Goal: Task Accomplishment & Management: Use online tool/utility

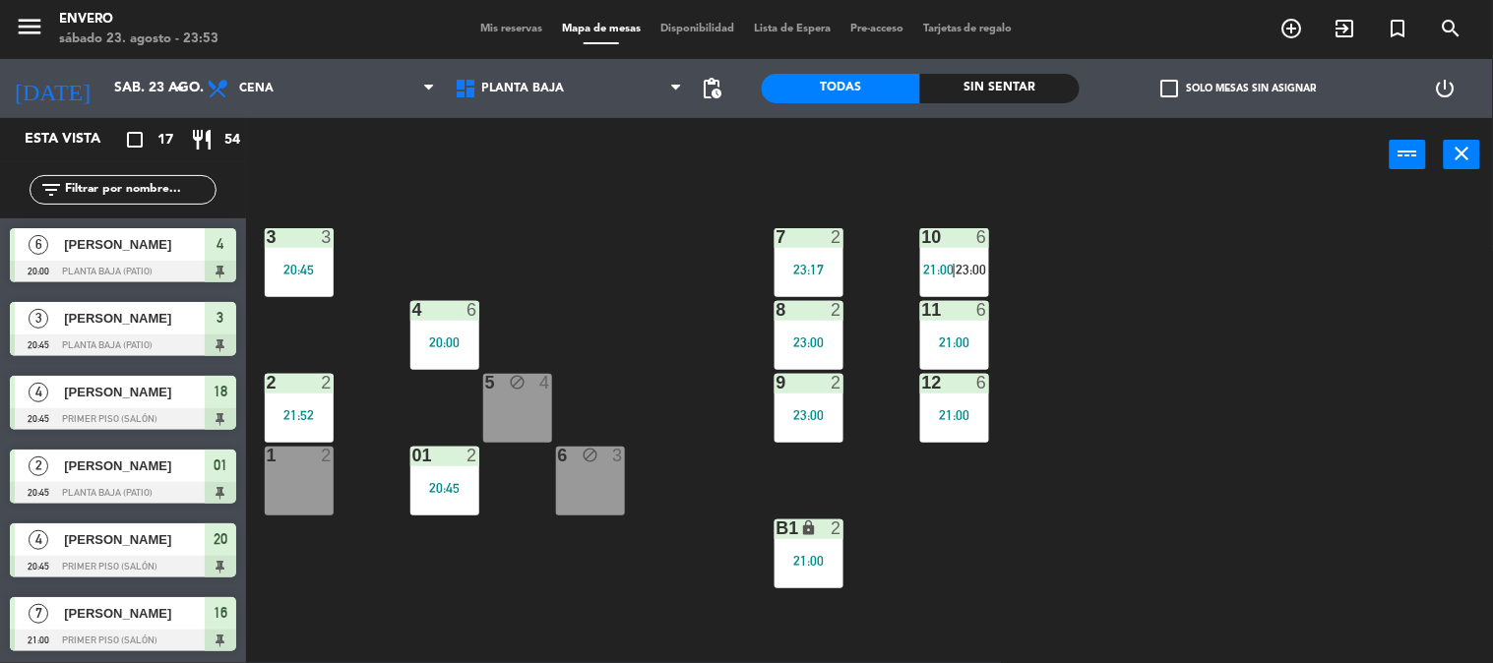
scroll to position [811, 0]
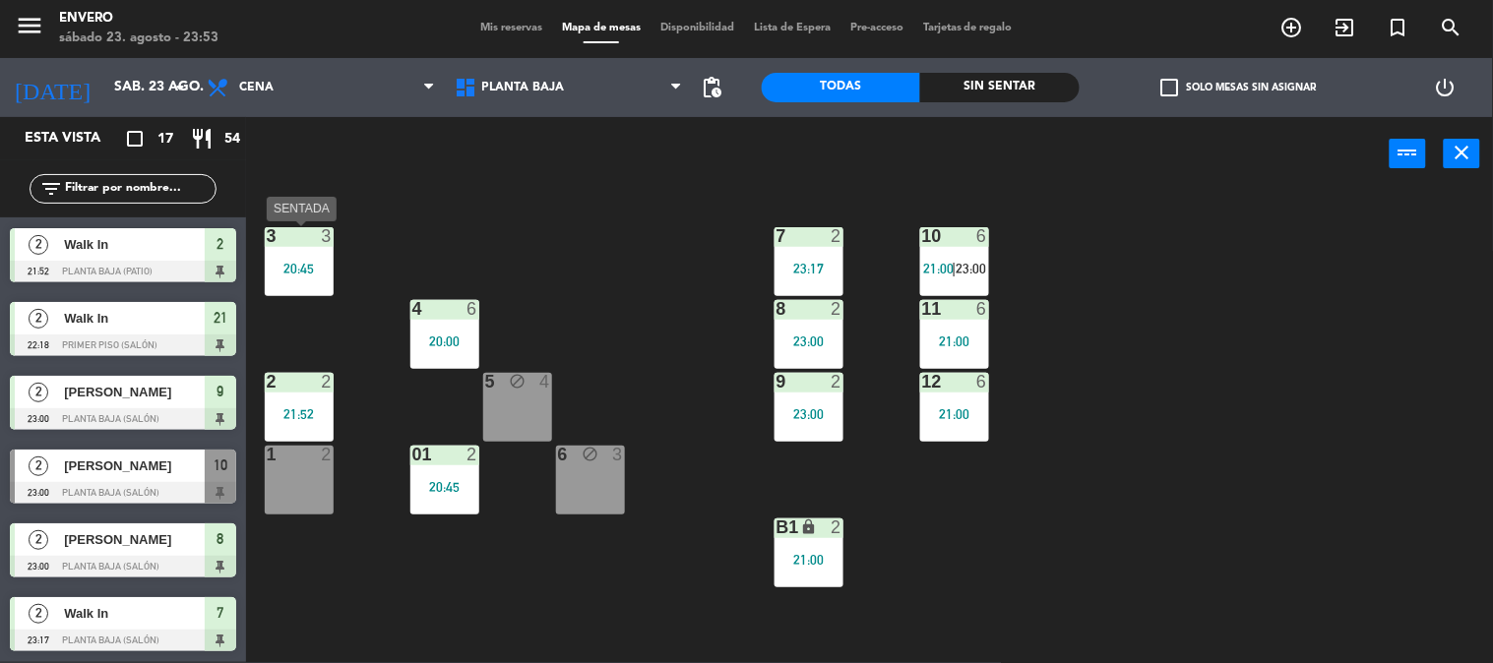
click at [277, 263] on div "20:45" at bounding box center [299, 269] width 69 height 14
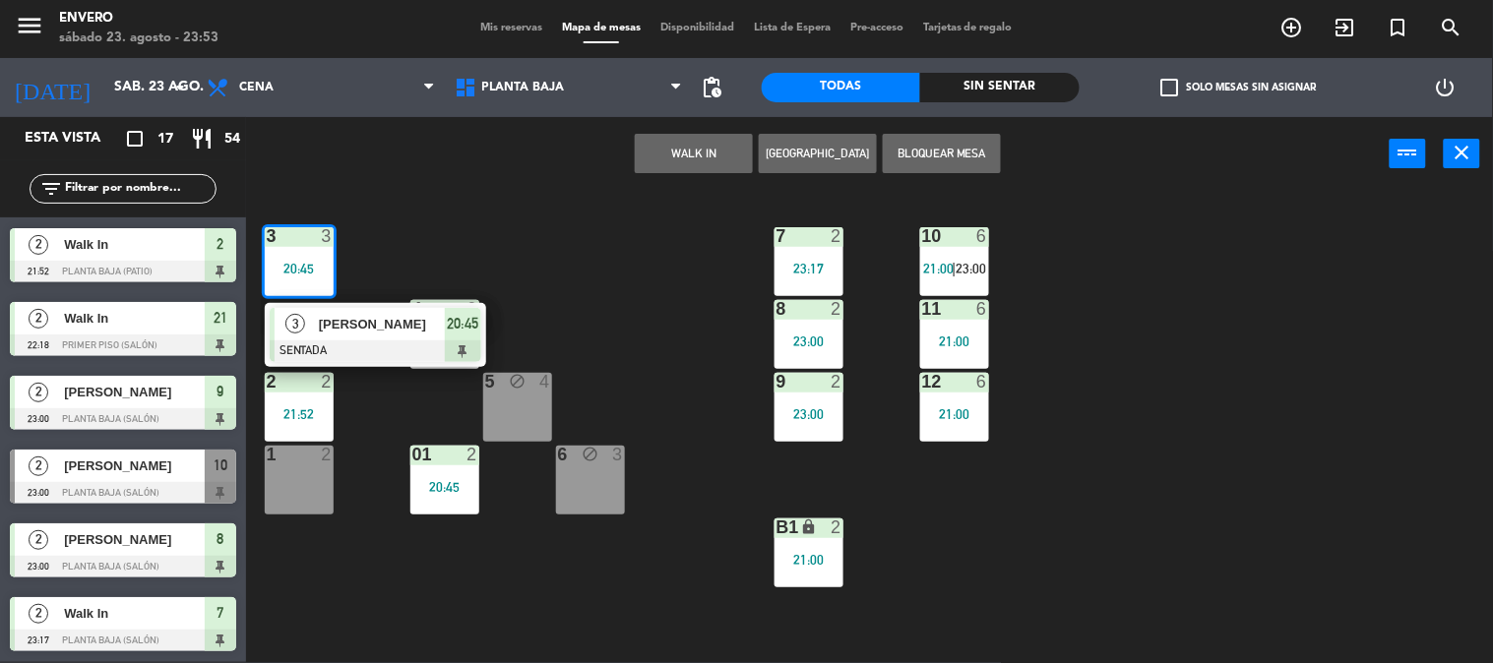
click at [377, 330] on span "[PERSON_NAME]" at bounding box center [382, 324] width 126 height 21
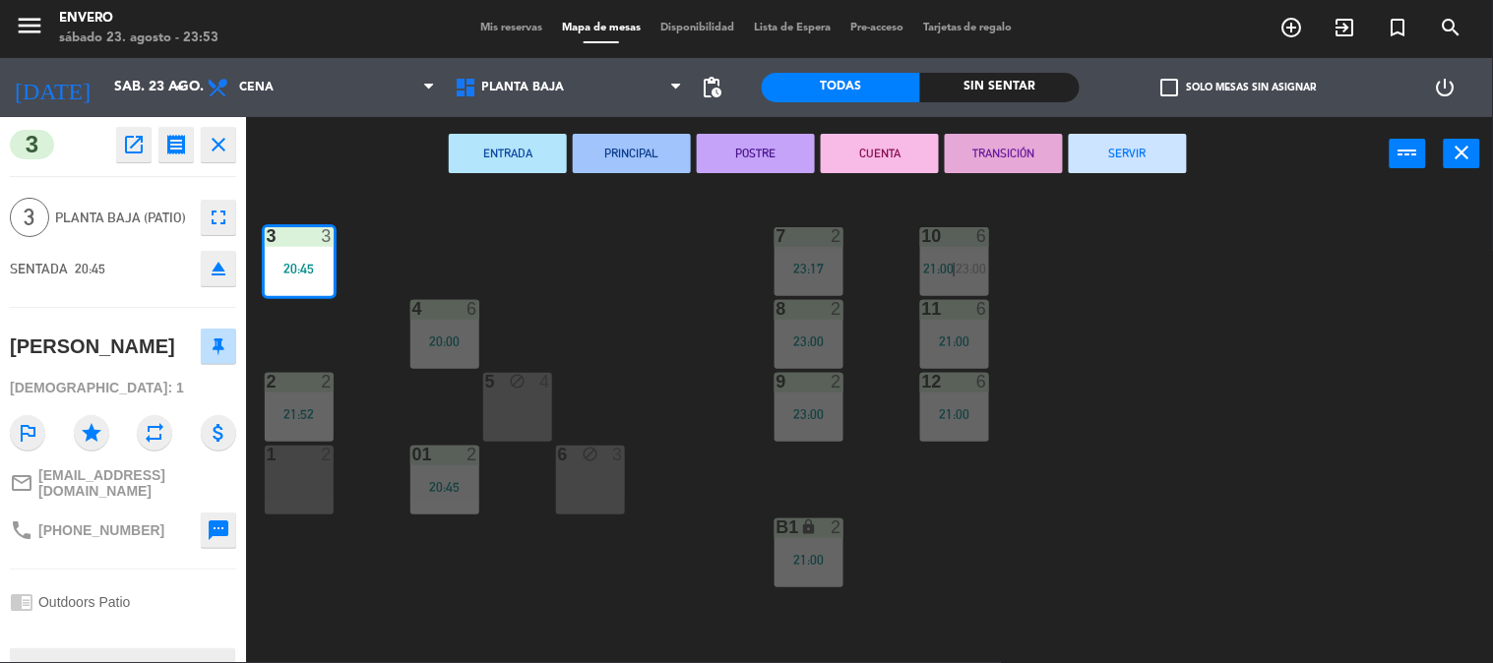
click at [1123, 135] on button "SERVIR" at bounding box center [1128, 153] width 118 height 39
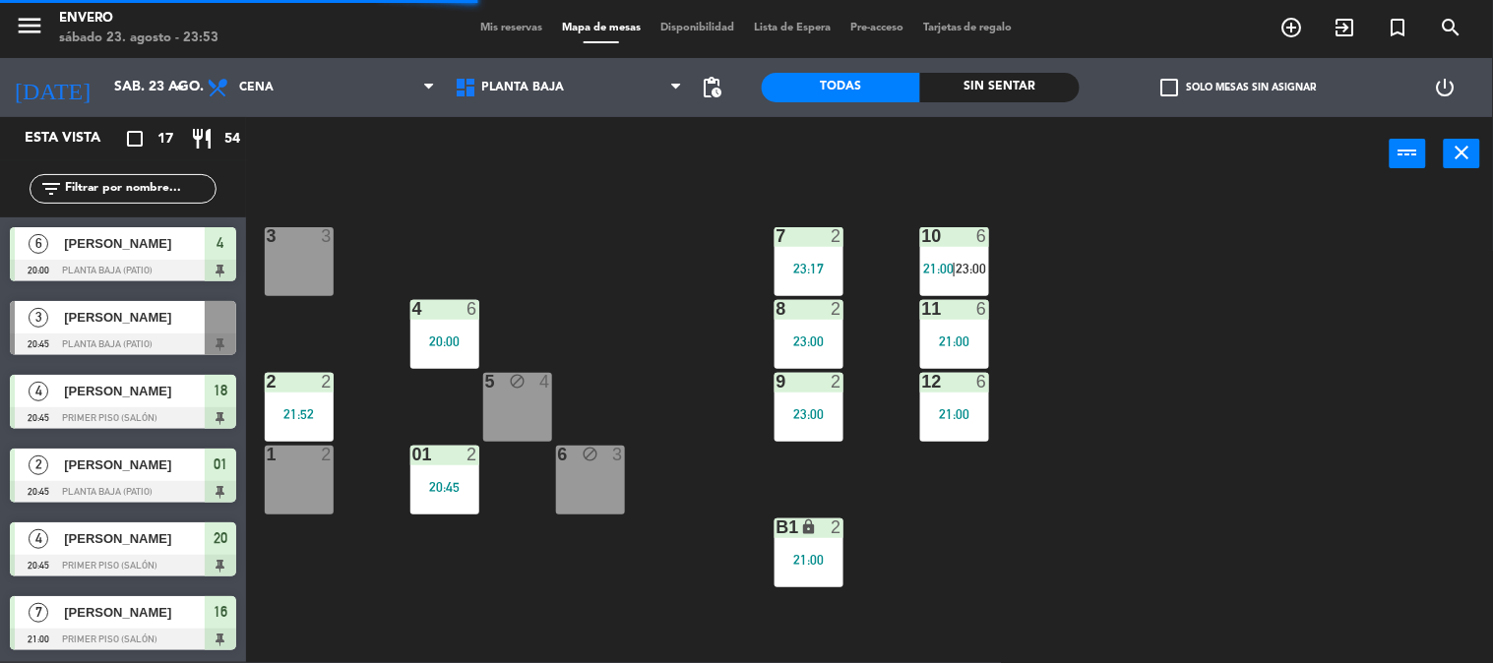
click at [315, 260] on div "3 3" at bounding box center [299, 261] width 69 height 69
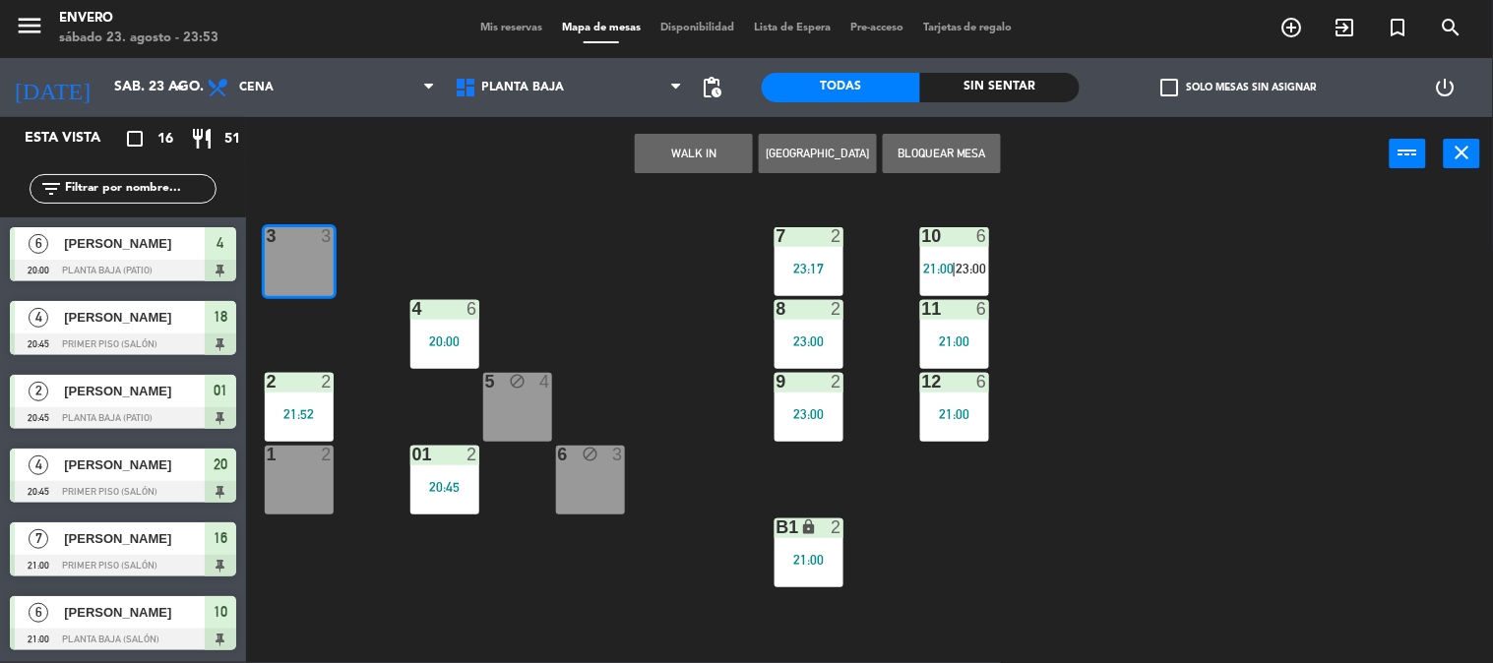
click at [709, 150] on button "WALK IN" at bounding box center [694, 153] width 118 height 39
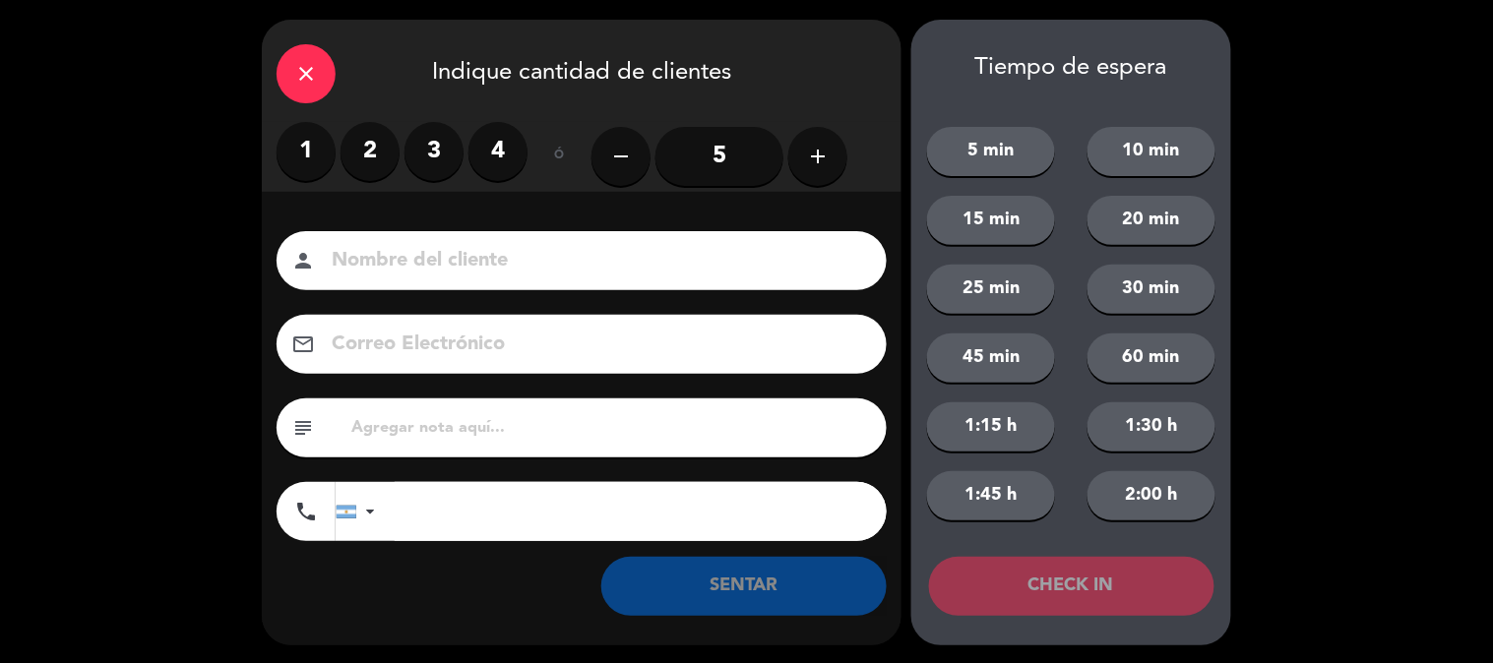
click at [352, 170] on label "2" at bounding box center [370, 151] width 59 height 59
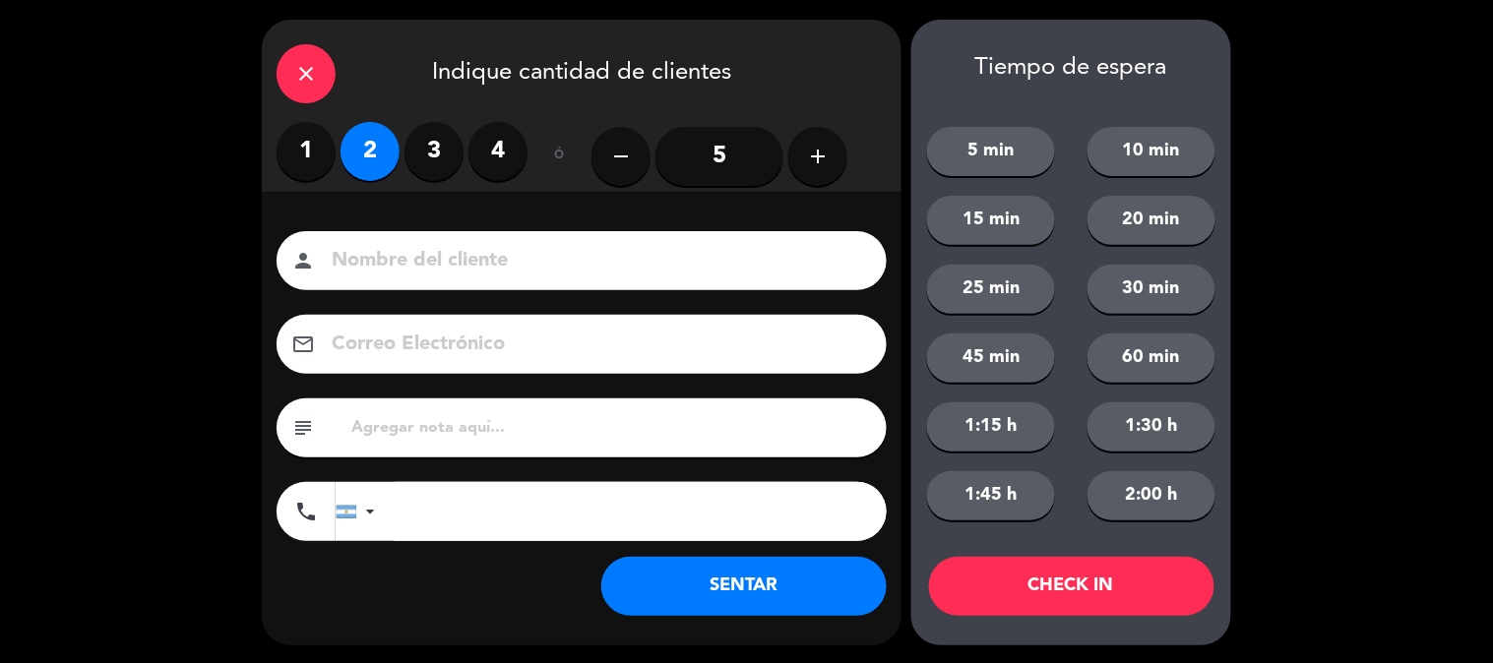
click at [716, 593] on button "SENTAR" at bounding box center [743, 586] width 285 height 59
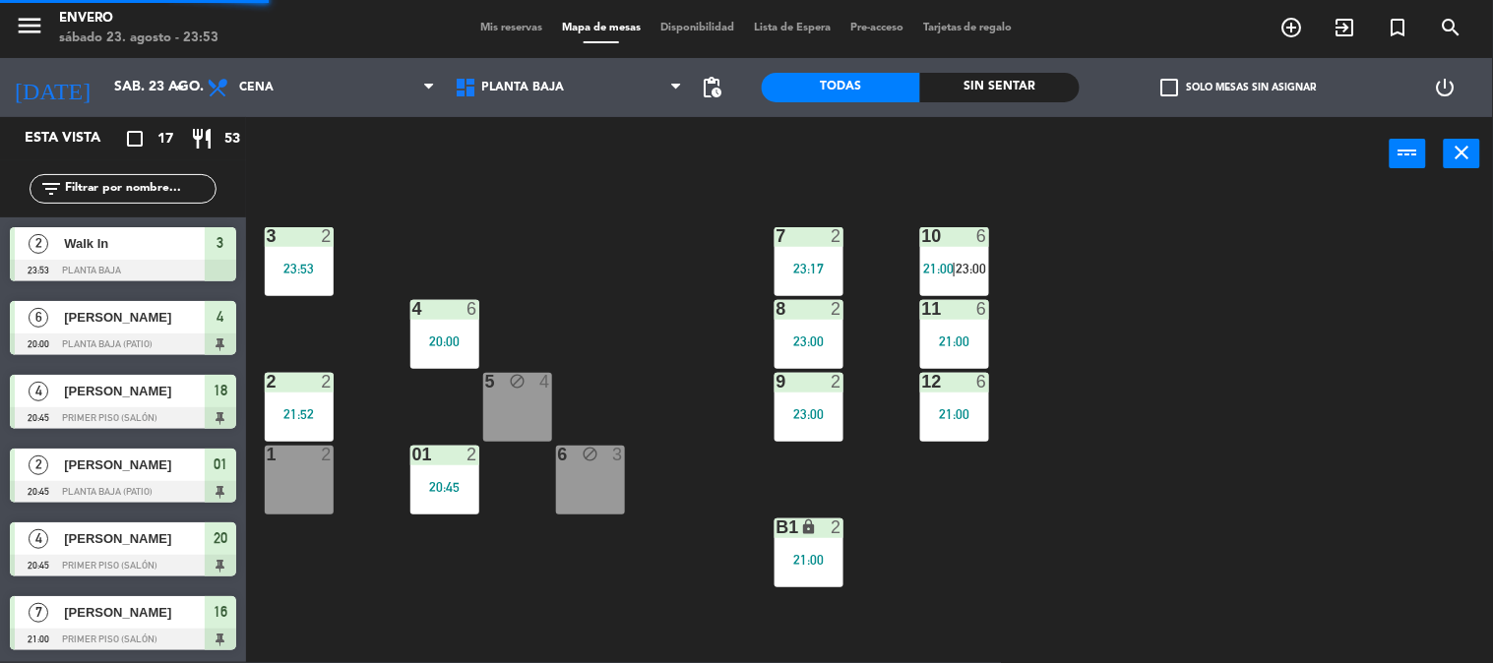
click at [273, 396] on div "2 2 21:52" at bounding box center [299, 407] width 69 height 69
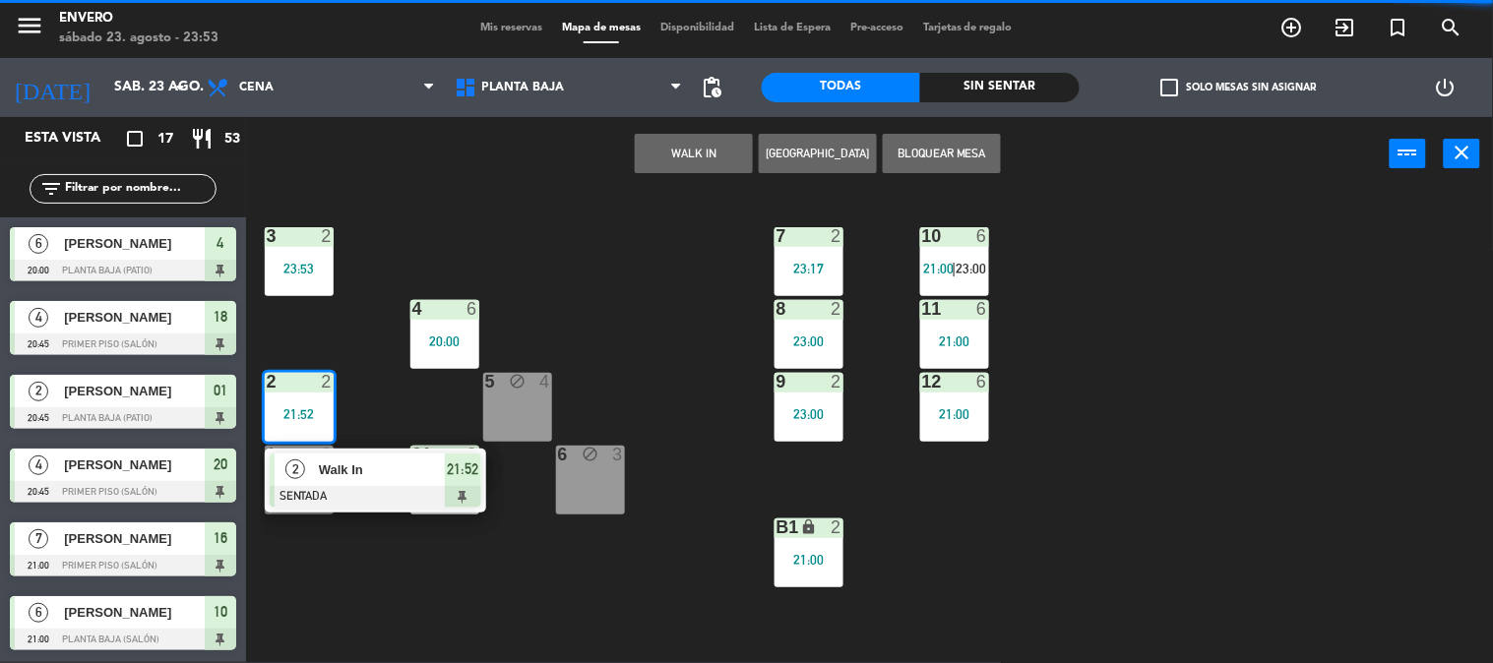
drag, startPoint x: 362, startPoint y: 600, endPoint x: 358, endPoint y: 588, distance: 13.4
click at [362, 595] on div "3 2 23:53 7 2 23:17 10 6 21:00 | 23:00 4 6 20:00 8 2 23:00 11 6 21:00 2 2 21:52…" at bounding box center [877, 427] width 1232 height 471
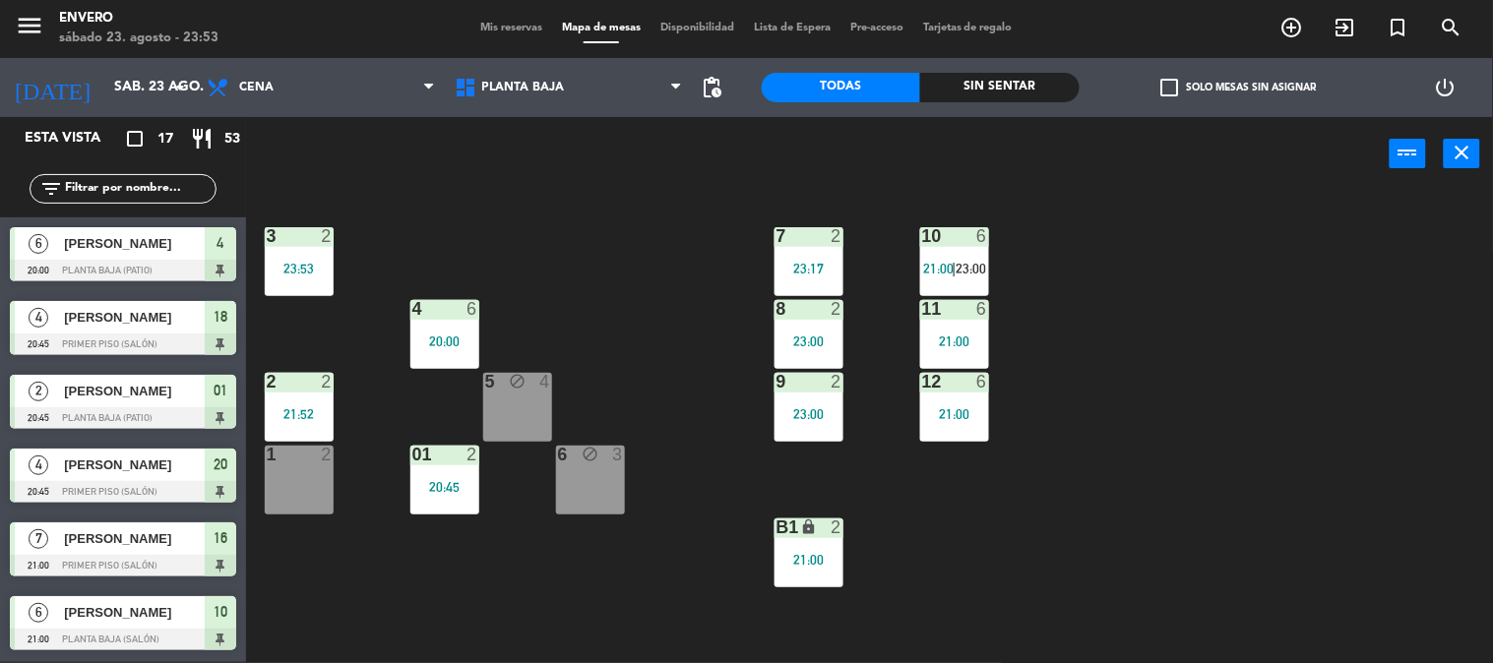
click at [321, 497] on div "1 2" at bounding box center [299, 480] width 69 height 69
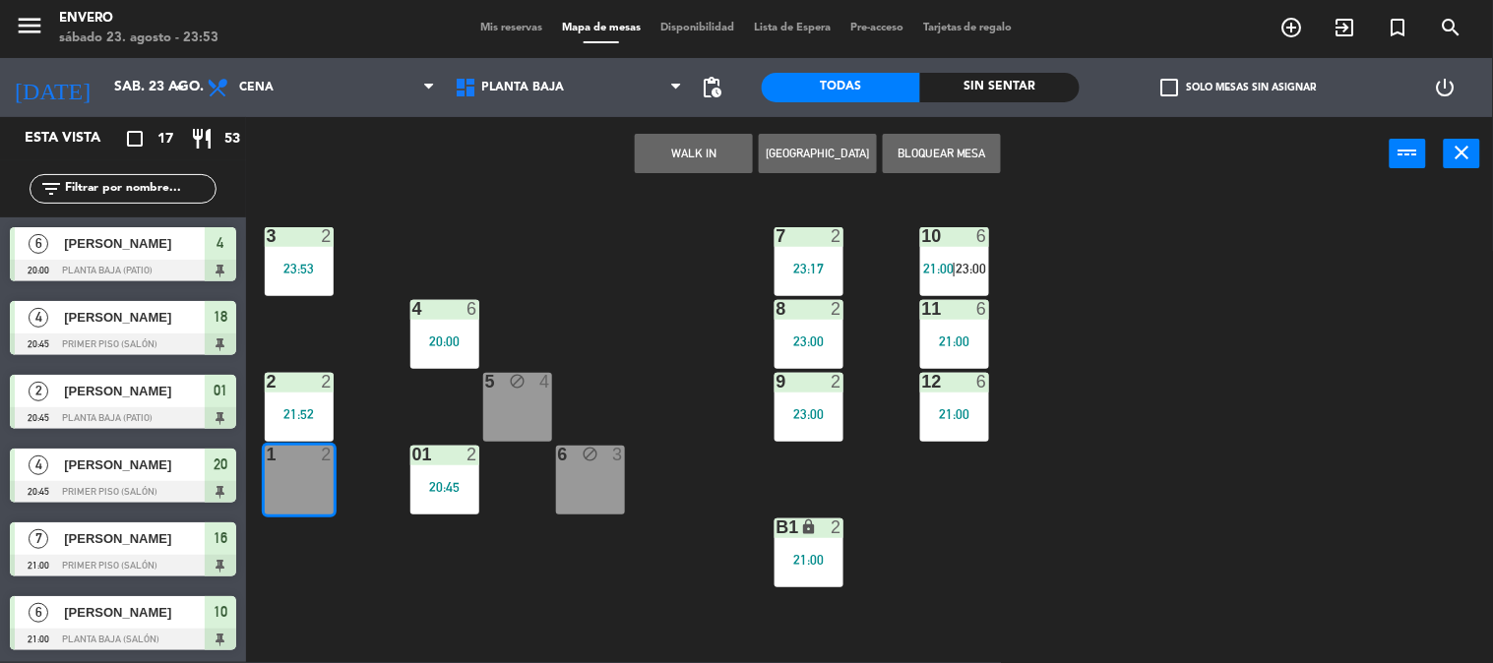
click at [693, 152] on button "WALK IN" at bounding box center [694, 153] width 118 height 39
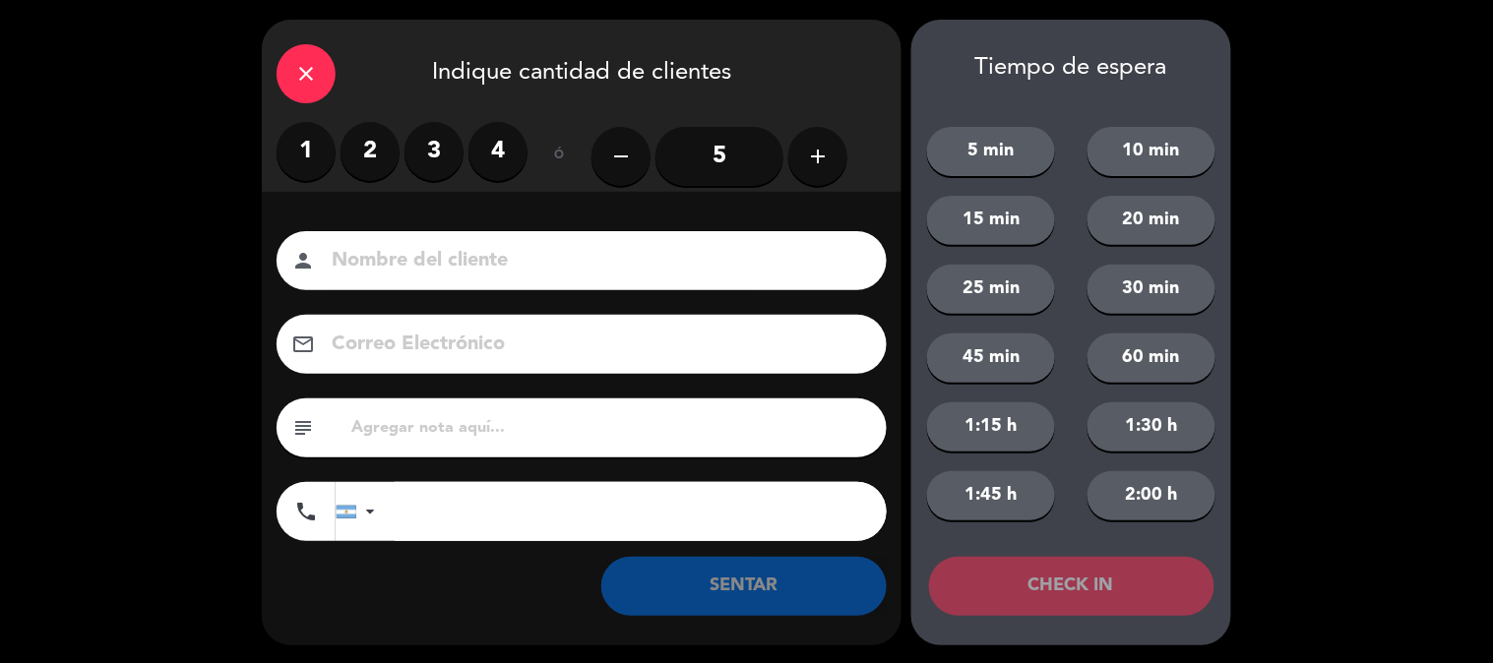
click at [435, 146] on label "3" at bounding box center [434, 151] width 59 height 59
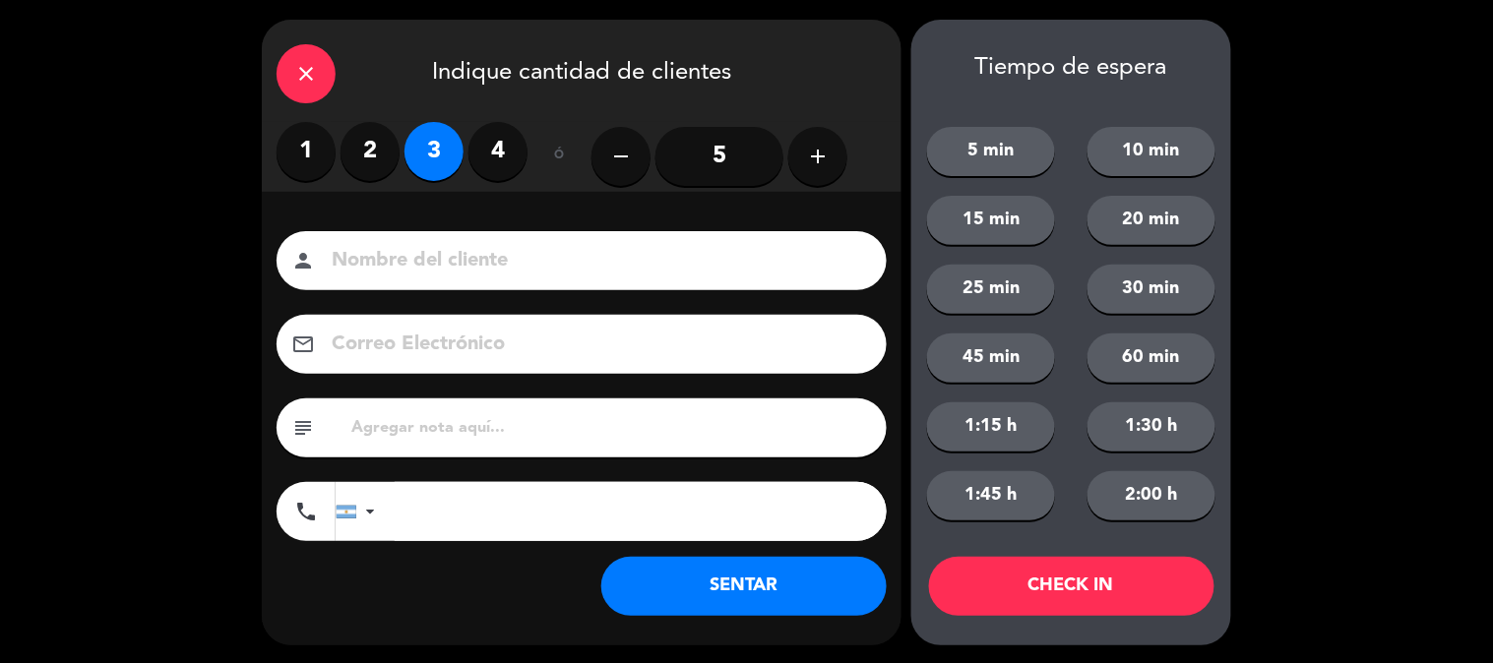
click at [740, 611] on button "SENTAR" at bounding box center [743, 586] width 285 height 59
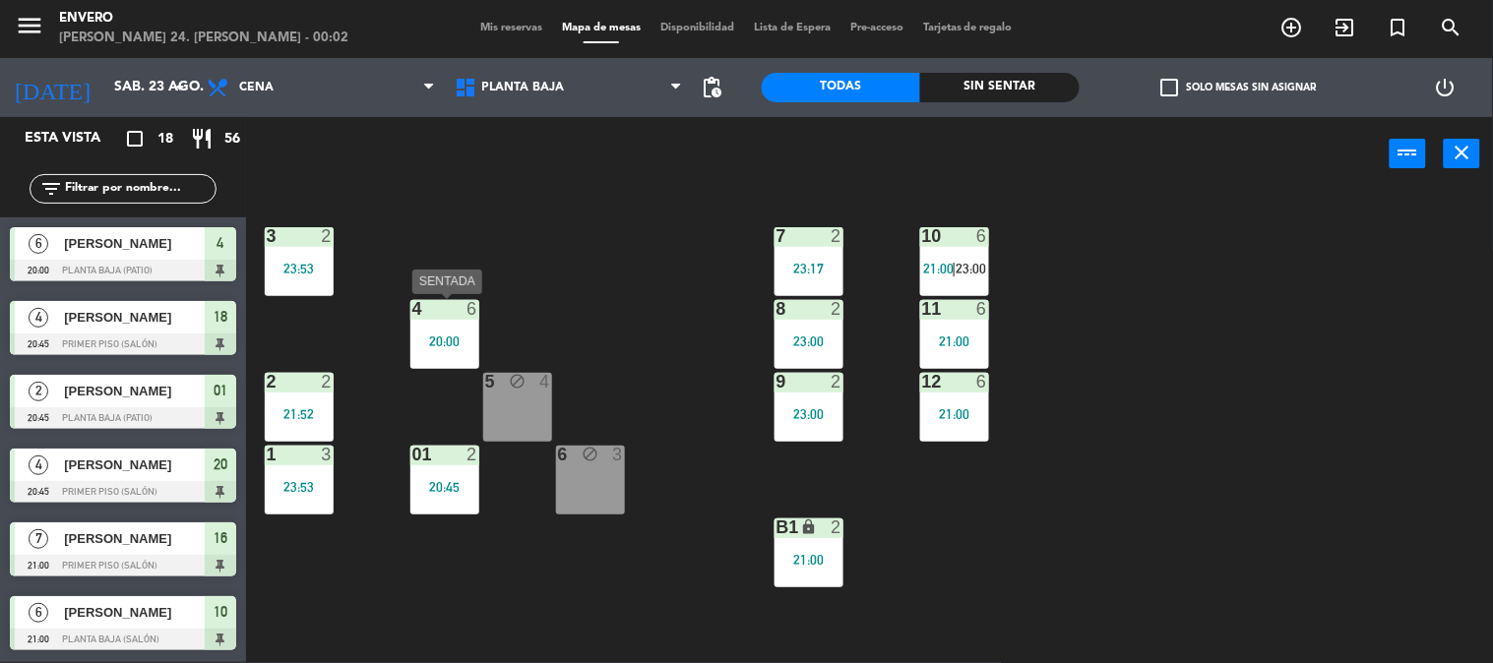
click at [451, 342] on div "20:00" at bounding box center [444, 342] width 69 height 14
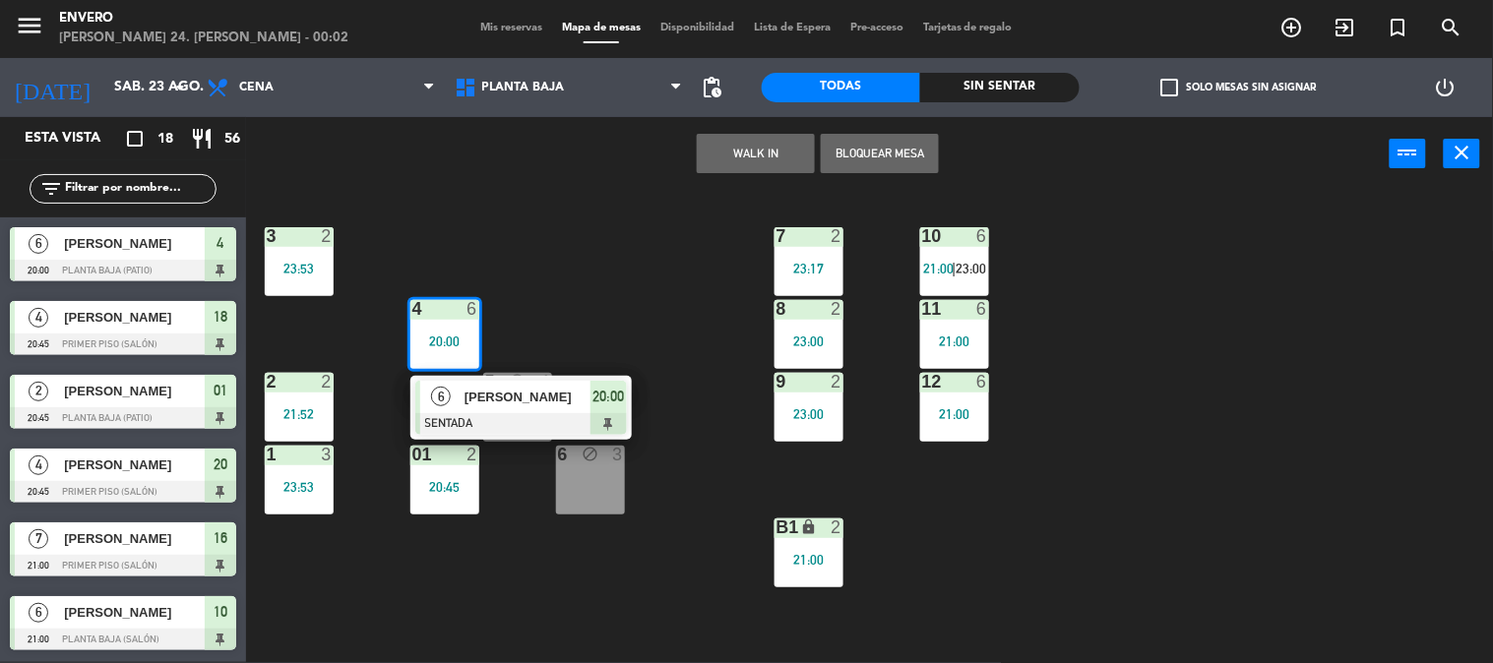
click at [490, 405] on span "[PERSON_NAME]" at bounding box center [528, 397] width 126 height 21
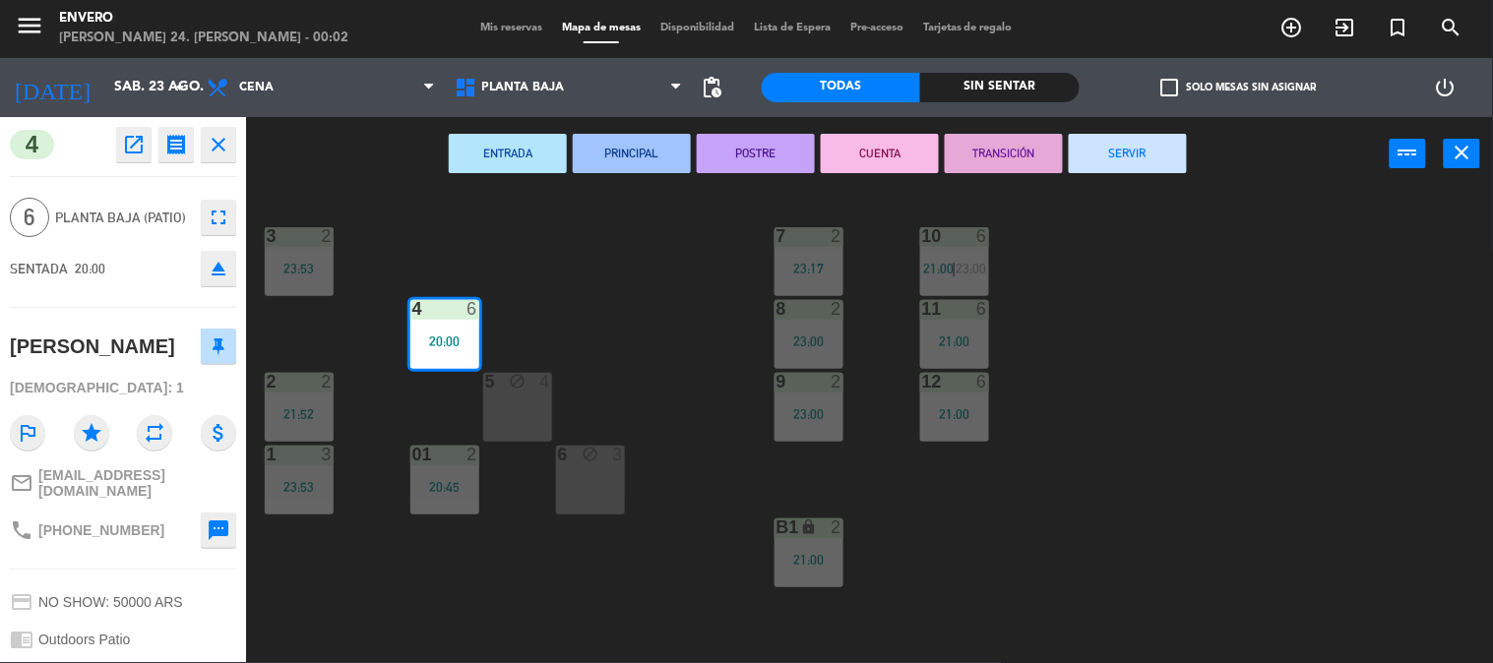
click at [1096, 146] on button "SERVIR" at bounding box center [1128, 153] width 118 height 39
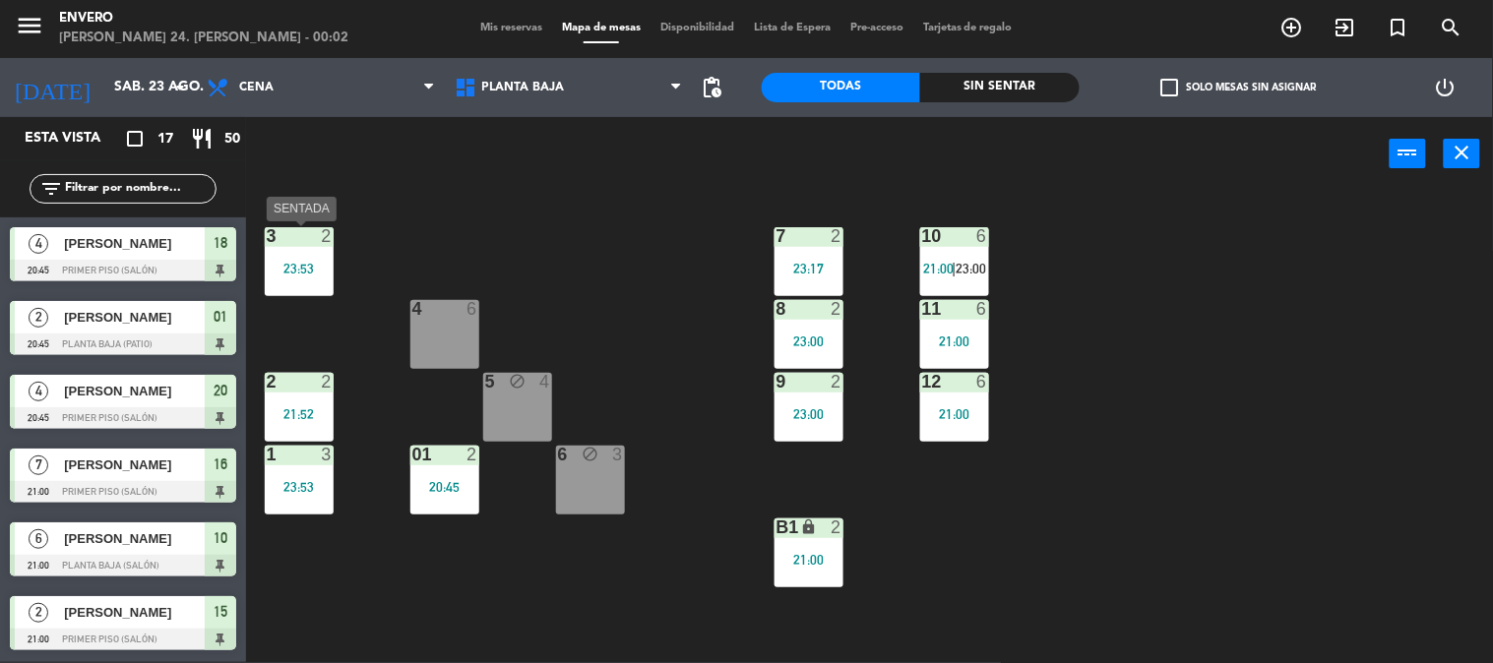
click at [310, 286] on div "3 2 23:53" at bounding box center [299, 261] width 69 height 69
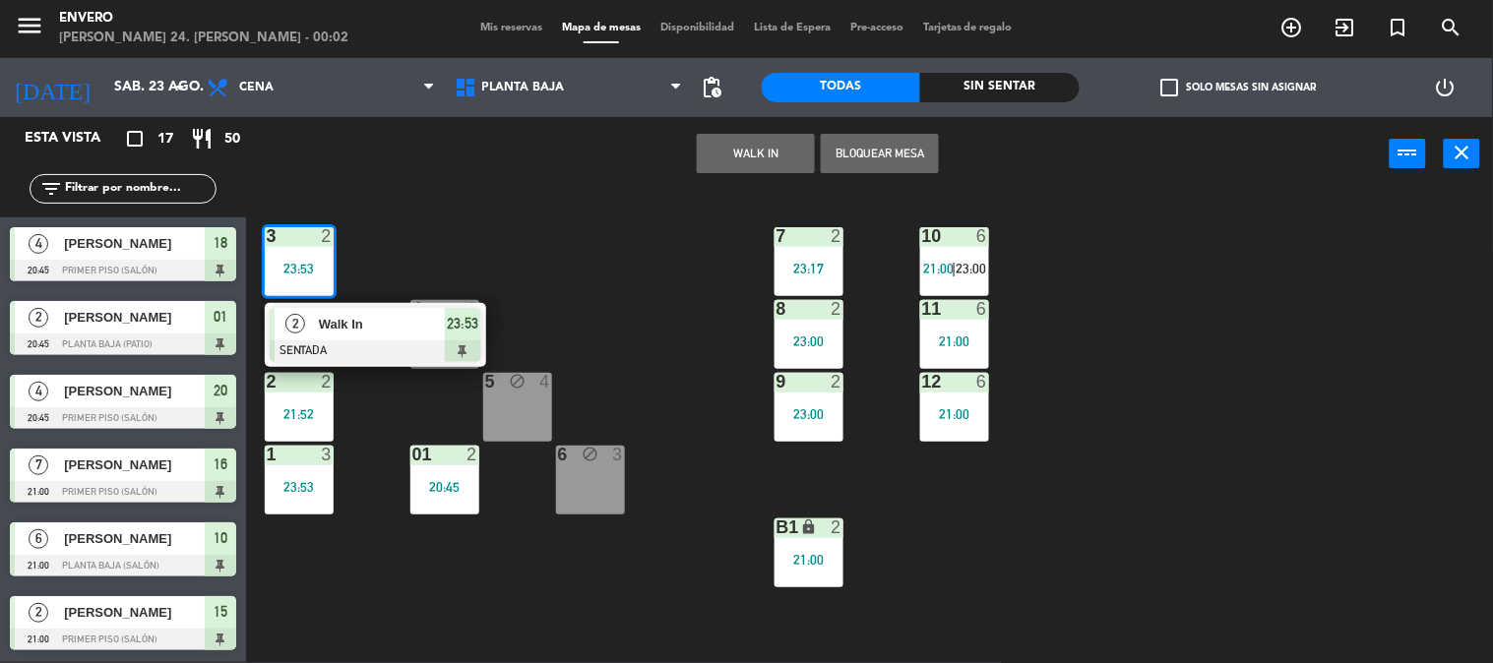
click at [464, 224] on div "3 2 23:53 2 Walk In SENTADA 23:53 7 2 23:17 10 6 21:00 | 23:00 4 6 8 2 23:00 11…" at bounding box center [877, 427] width 1232 height 471
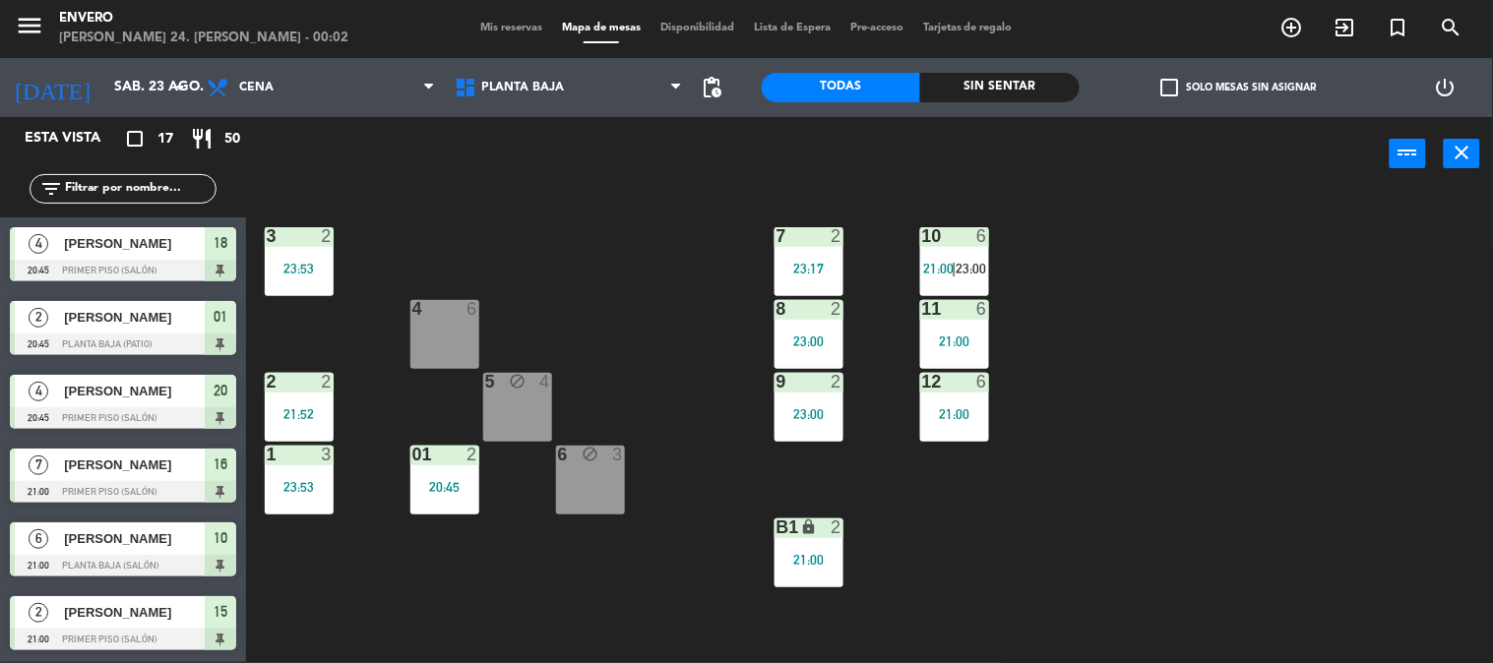
click at [437, 468] on div "01 2 20:45" at bounding box center [444, 480] width 69 height 69
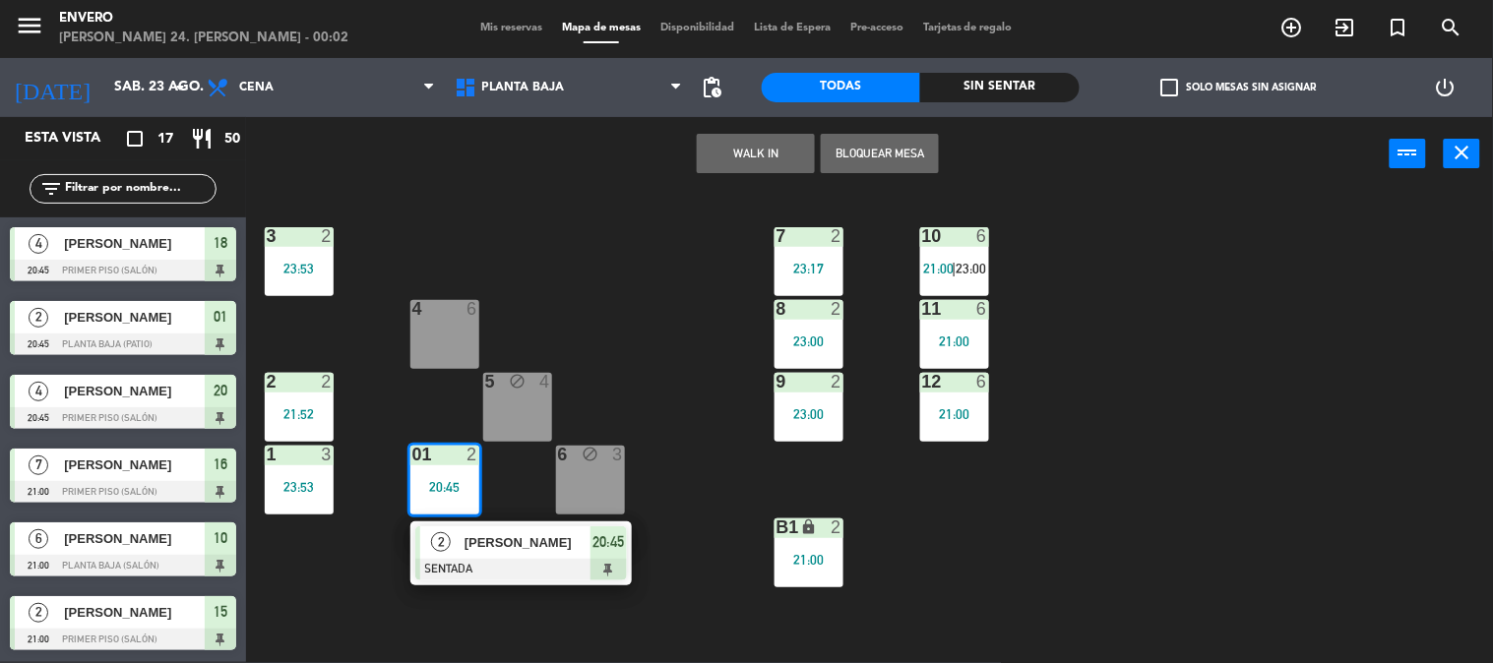
drag, startPoint x: 646, startPoint y: 299, endPoint x: 238, endPoint y: 494, distance: 451.7
click at [644, 299] on div "3 2 23:53 7 2 23:17 10 6 21:00 | 23:00 4 6 8 2 23:00 11 6 21:00 2 2 21:52 5 blo…" at bounding box center [877, 427] width 1232 height 471
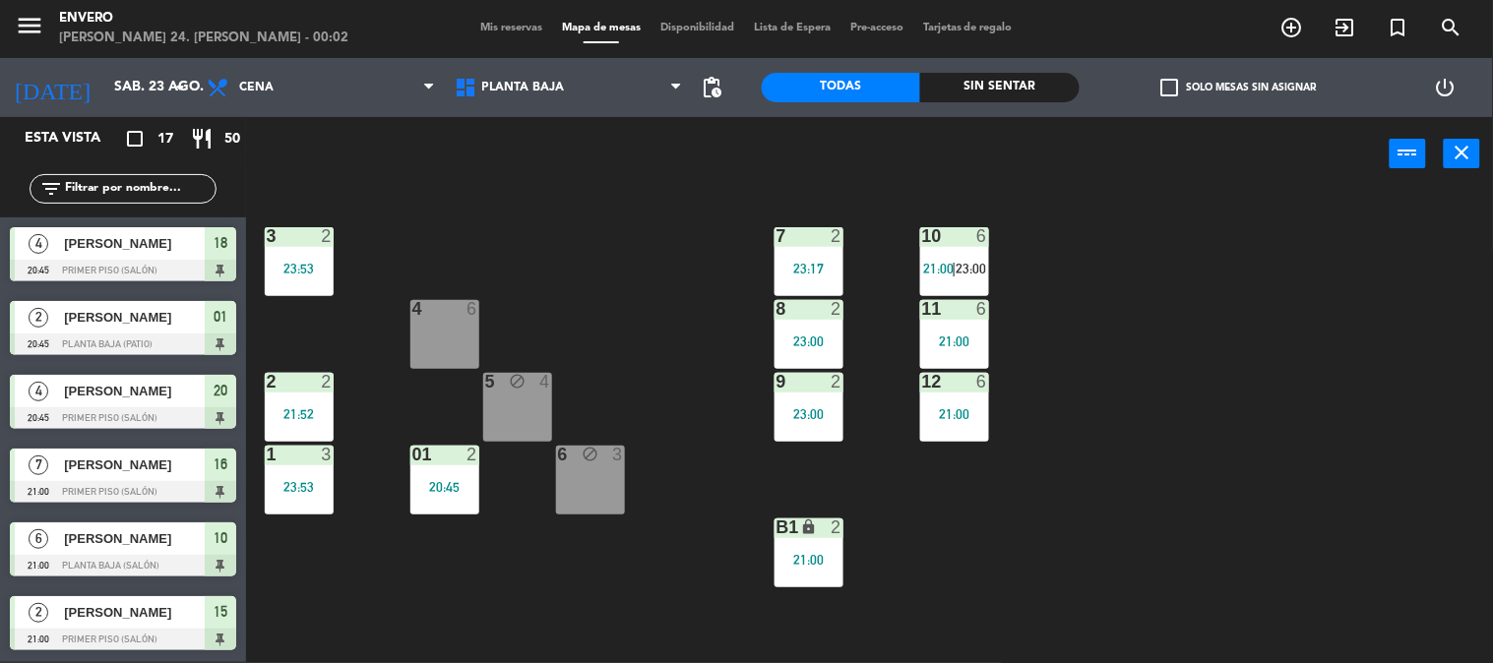
click at [303, 484] on div "23:53" at bounding box center [299, 487] width 69 height 14
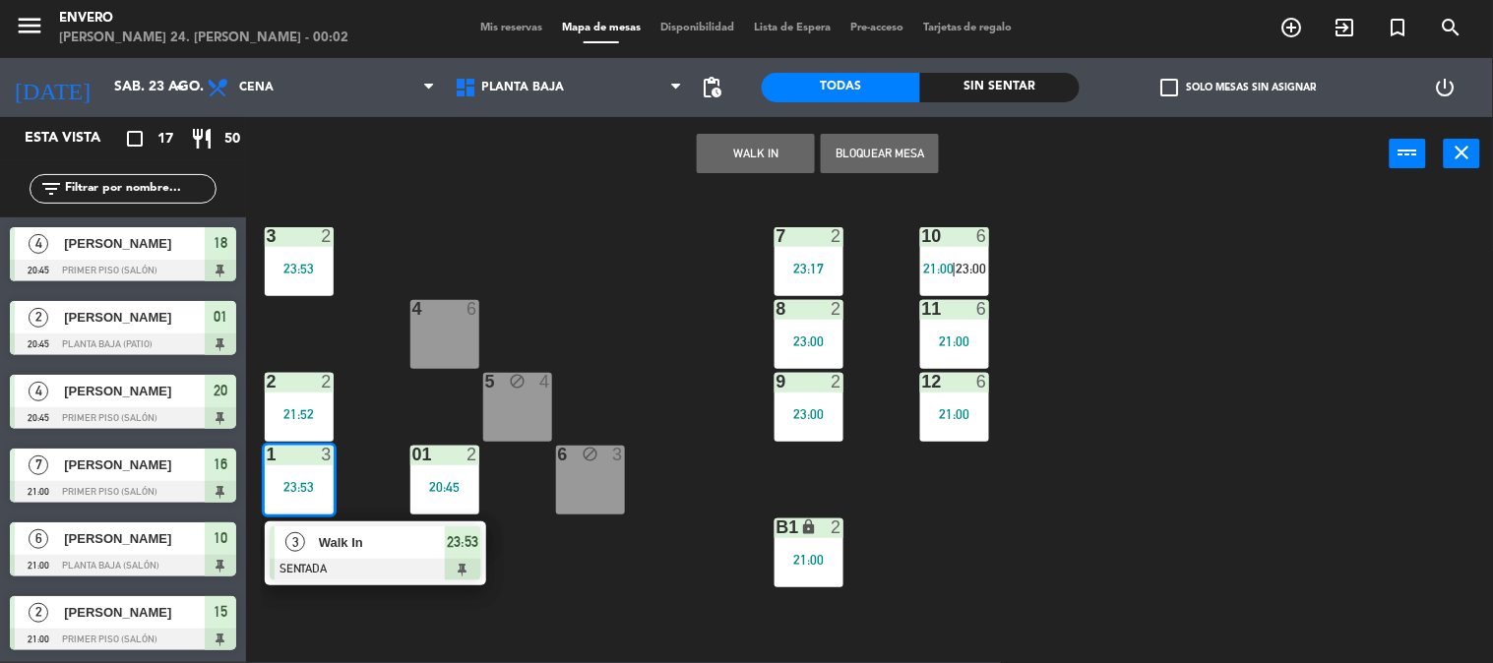
click at [357, 538] on span "Walk In" at bounding box center [382, 542] width 126 height 21
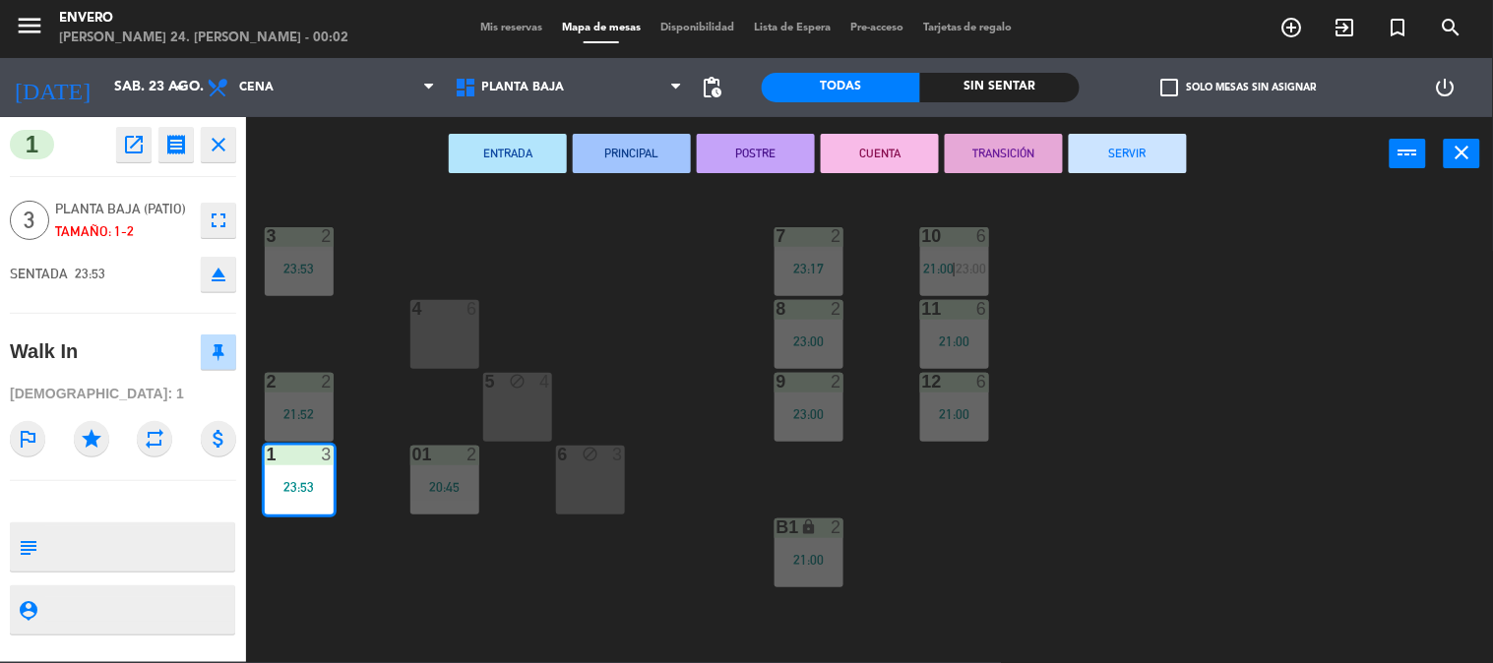
click at [1136, 149] on button "SERVIR" at bounding box center [1128, 153] width 118 height 39
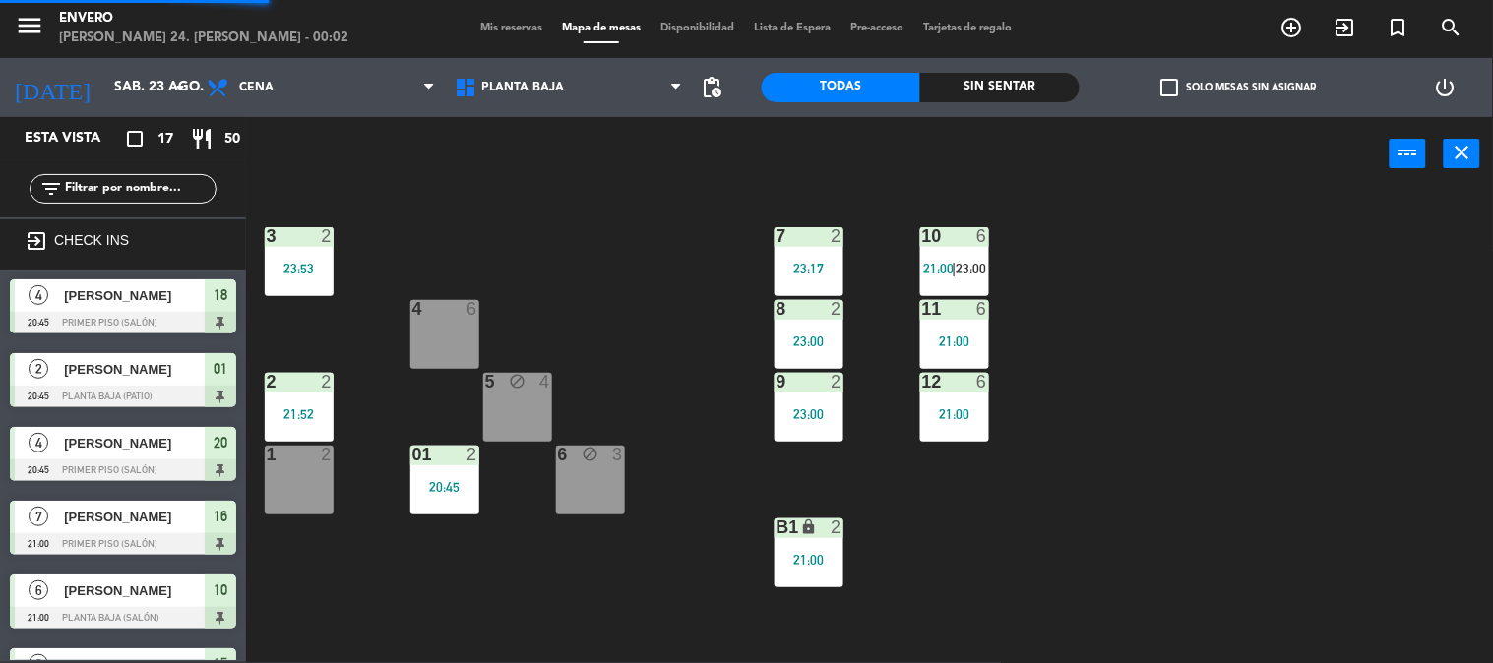
scroll to position [391, 0]
